Goal: Information Seeking & Learning: Learn about a topic

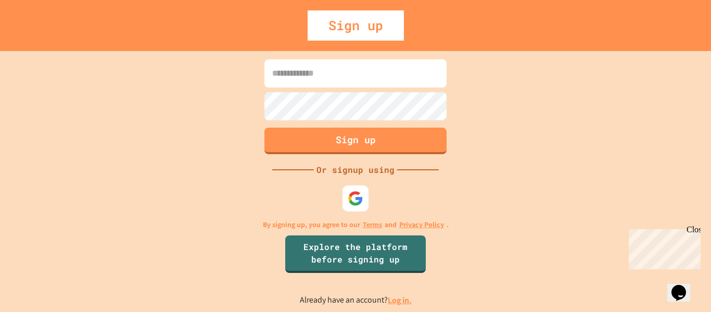
click at [347, 202] on img at bounding box center [355, 198] width 16 height 16
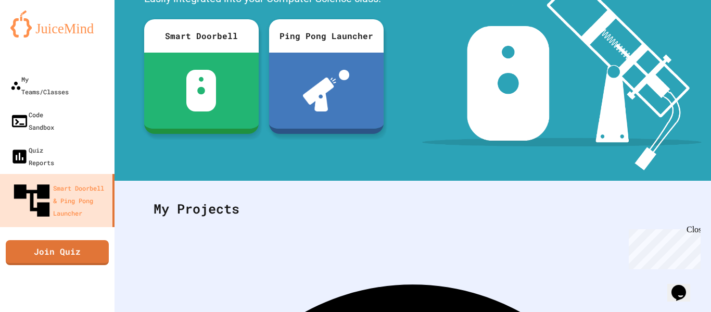
scroll to position [104, 0]
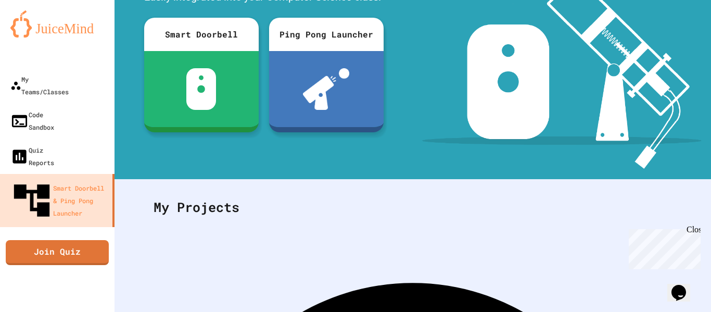
click at [357, 64] on div at bounding box center [326, 89] width 114 height 76
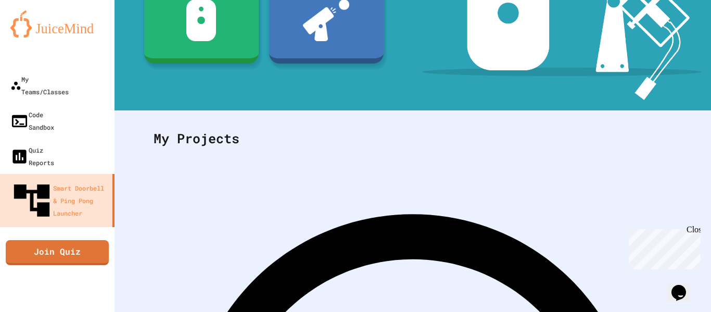
scroll to position [202, 0]
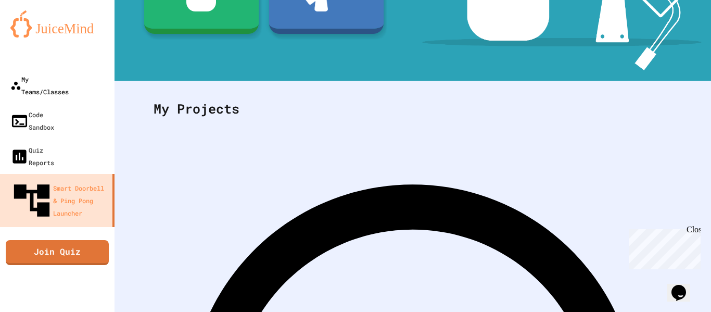
click at [46, 69] on link "My Teams/Classes" at bounding box center [57, 85] width 114 height 35
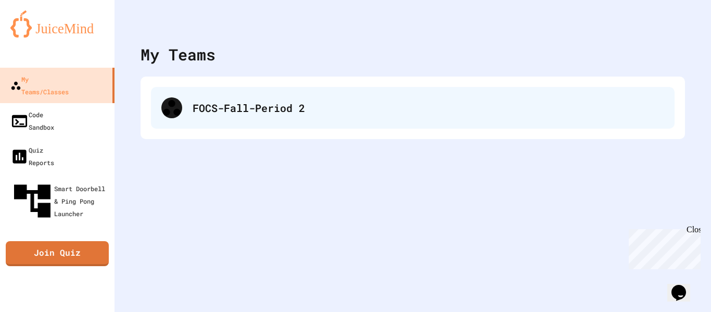
click at [335, 115] on div "FOCS-Fall-Period 2" at bounding box center [412, 108] width 523 height 42
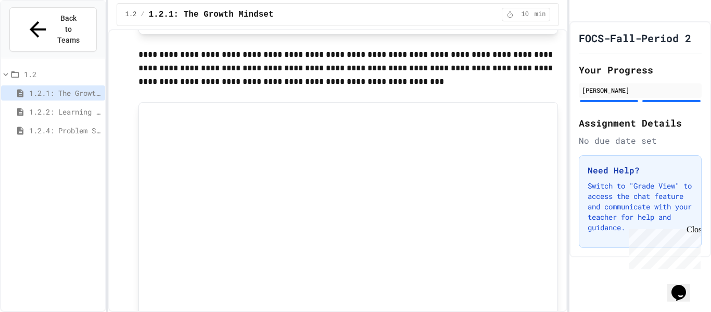
scroll to position [383, 0]
click at [48, 125] on span "1.2.4: Problem Solving Practice" at bounding box center [65, 130] width 72 height 11
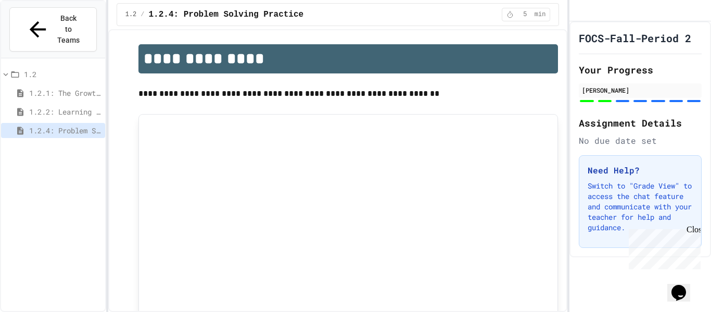
scroll to position [2504, 0]
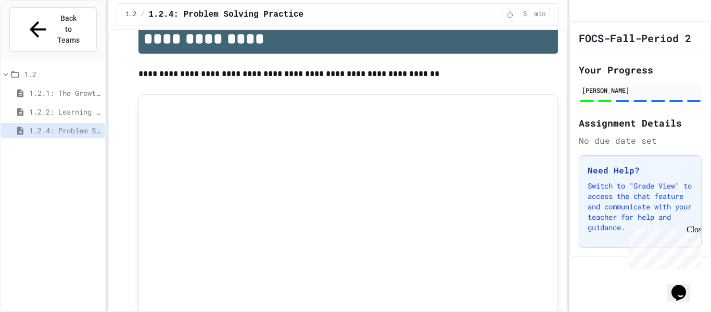
click at [667, 120] on div "FOCS-Fall-Period 2 Your Progress [PERSON_NAME] Assignment Details No due date s…" at bounding box center [639, 139] width 141 height 236
